Goal: Find contact information: Find contact information

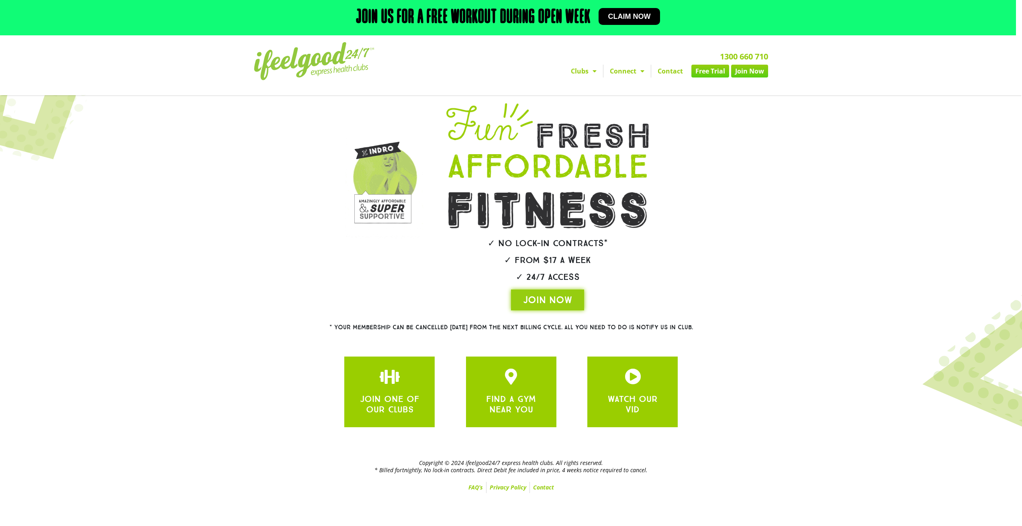
click at [667, 73] on link "Contact" at bounding box center [670, 71] width 38 height 13
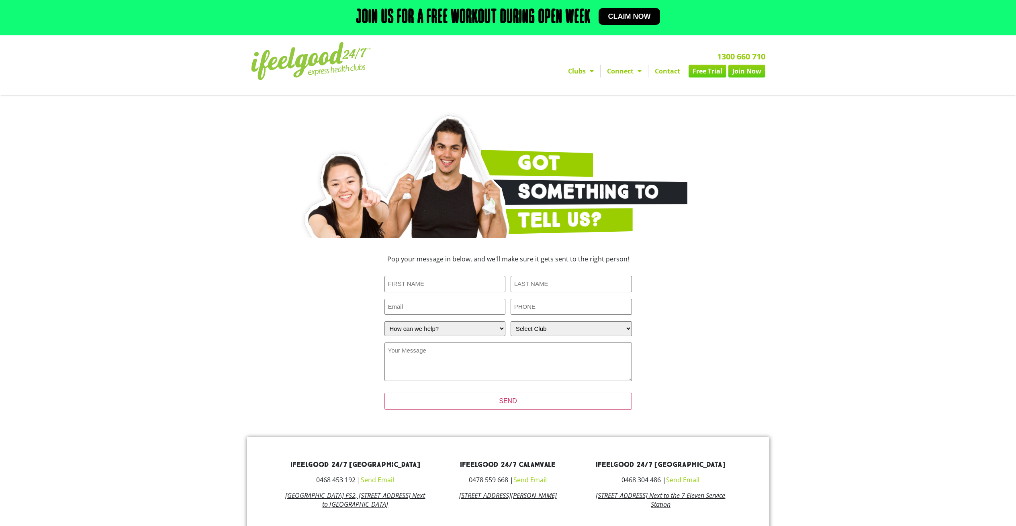
click at [582, 68] on link "Clubs" at bounding box center [581, 71] width 39 height 13
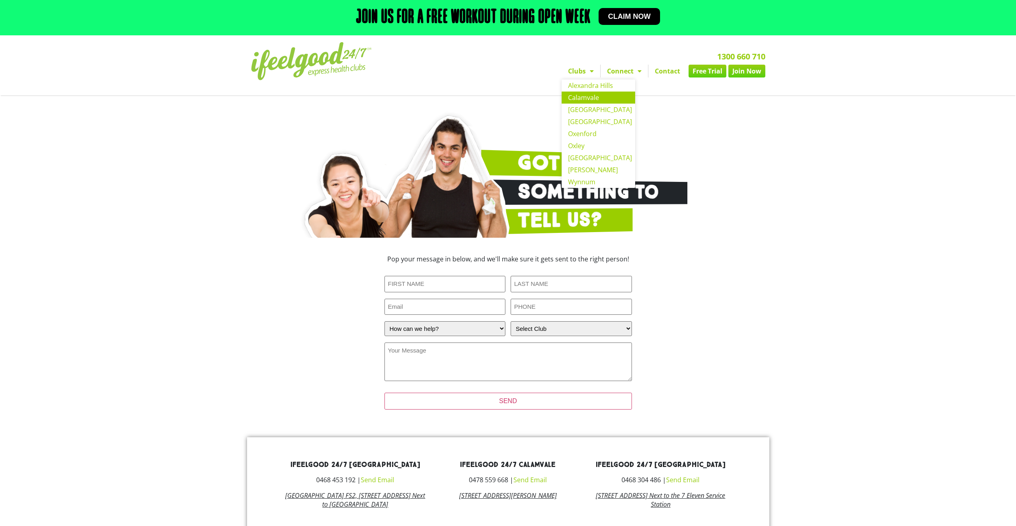
click at [597, 92] on link "Calamvale" at bounding box center [599, 98] width 74 height 12
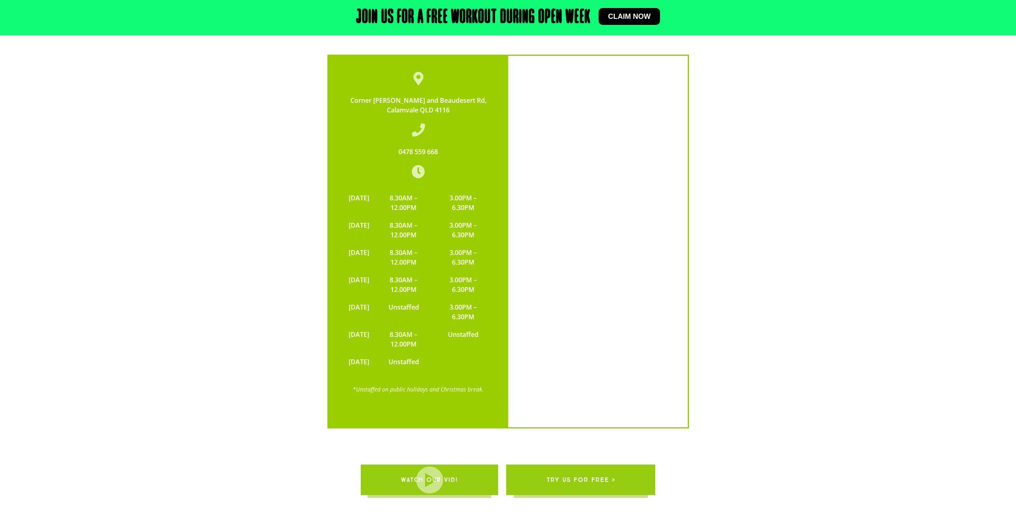
scroll to position [2476, 0]
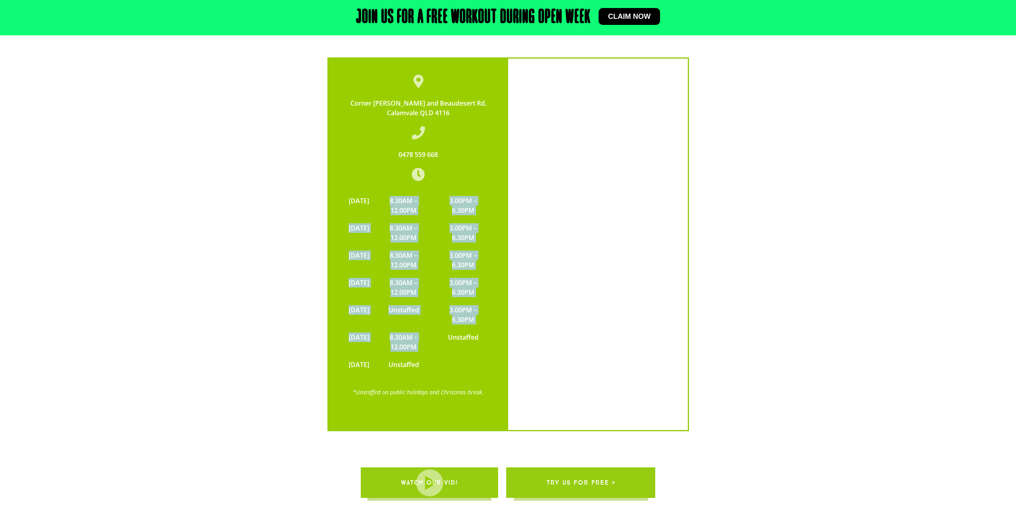
drag, startPoint x: 400, startPoint y: 168, endPoint x: 448, endPoint y: 307, distance: 147.5
click at [448, 307] on tbody "[DATE] 8.30AM – 12.00PM 3.00PM – 6.30PM [DATE] 8.30AM – 12.00PM 3.00PM – 6.30PM…" at bounding box center [418, 283] width 147 height 182
click at [448, 329] on td "Unstaffed" at bounding box center [462, 342] width 57 height 27
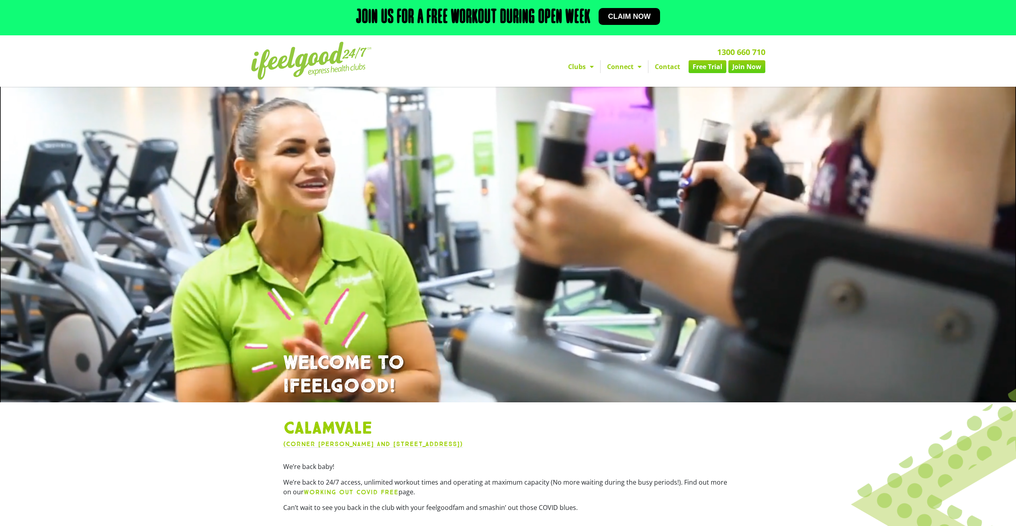
scroll to position [0, 0]
click at [672, 66] on link "Contact" at bounding box center [667, 67] width 38 height 13
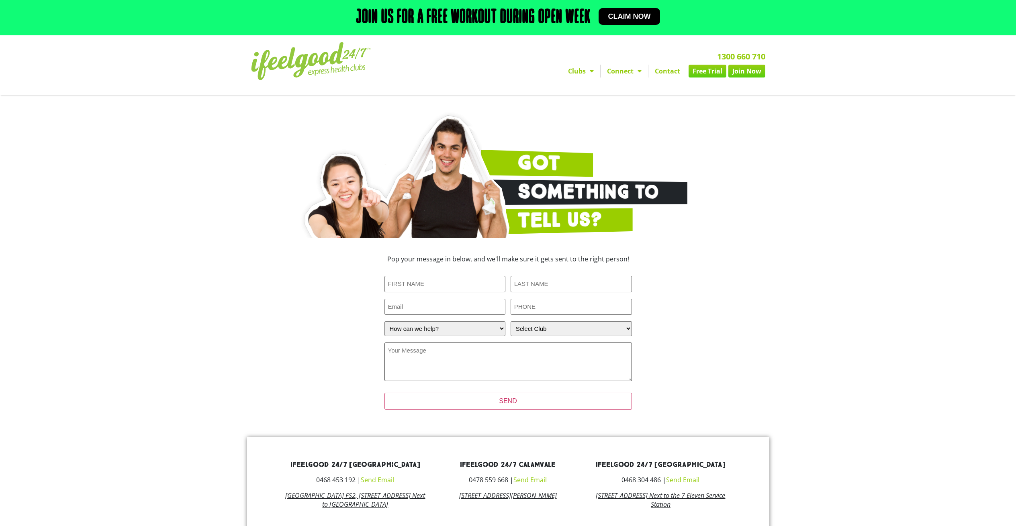
click at [482, 343] on div "URL This field is for validation purposes and should be left unchanged. First N…" at bounding box center [507, 330] width 247 height 108
click at [478, 335] on select "How can we help? I have a question about joining I'm a current member who has a…" at bounding box center [444, 328] width 121 height 15
click at [566, 323] on select "Select Club Alexandra Hills Calamvale Coopers Plains Middle Park Oxenford Oxley…" at bounding box center [571, 328] width 121 height 15
click at [566, 325] on select "Select Club Alexandra Hills Calamvale Coopers Plains Middle Park Oxenford Oxley…" at bounding box center [571, 328] width 121 height 15
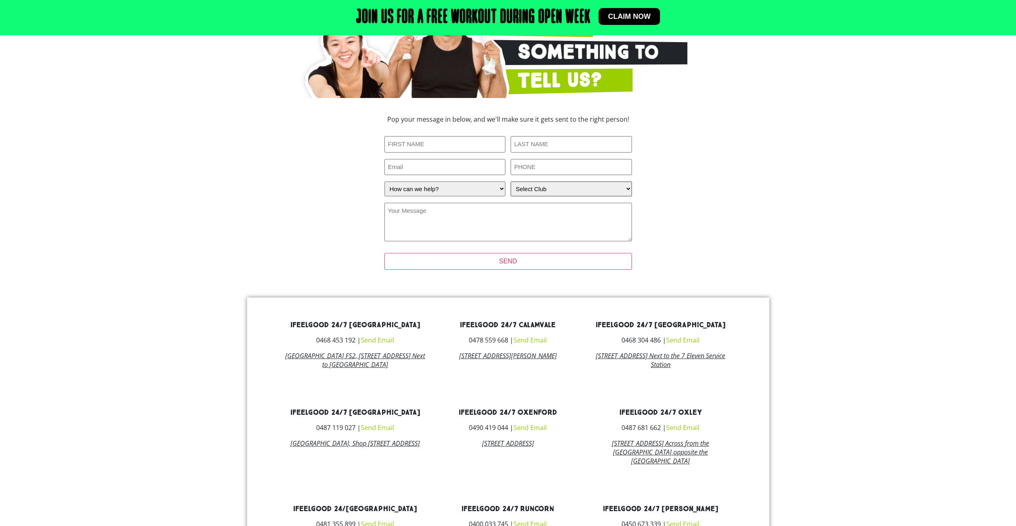
scroll to position [201, 0]
